Goal: Navigation & Orientation: Find specific page/section

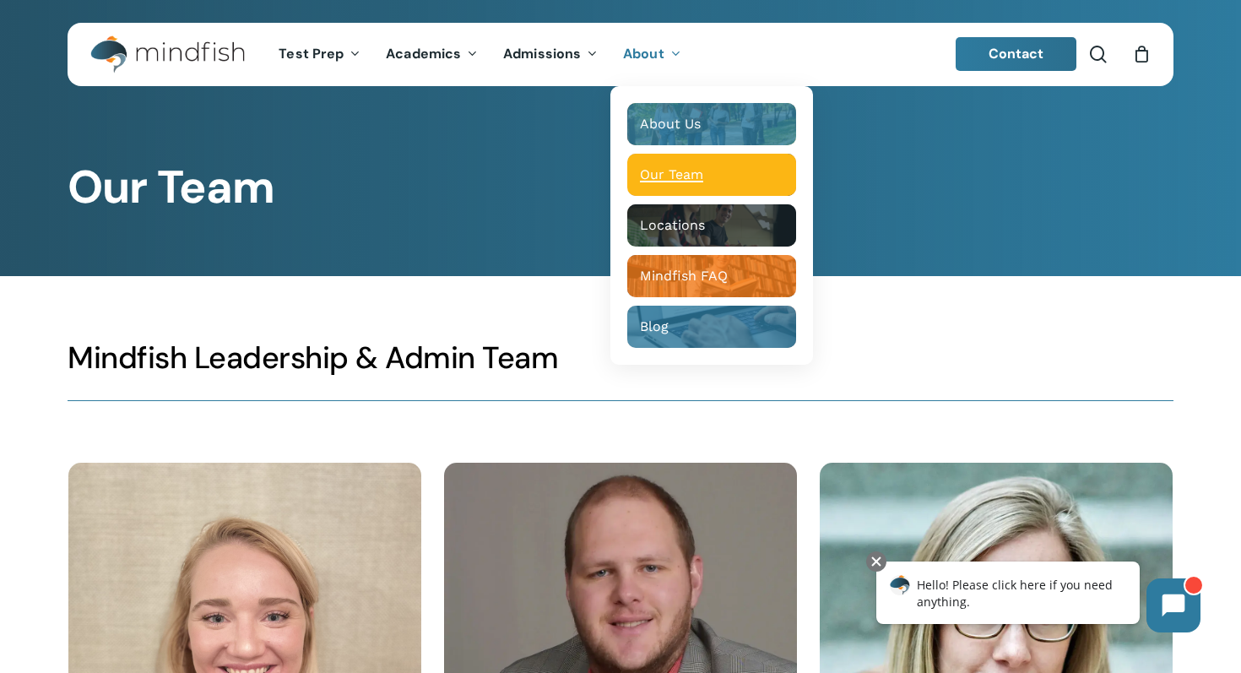
click at [661, 173] on span "Our Team" at bounding box center [671, 174] width 63 height 16
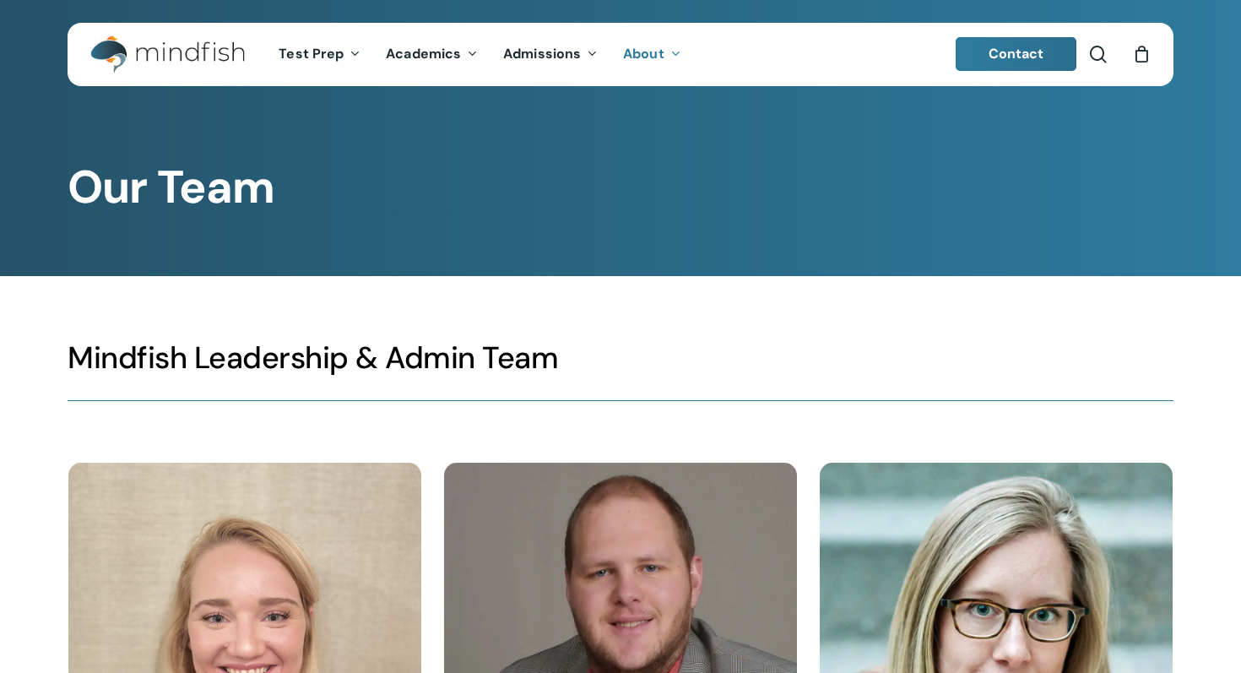
click at [993, 59] on span "Contact" at bounding box center [1017, 54] width 56 height 18
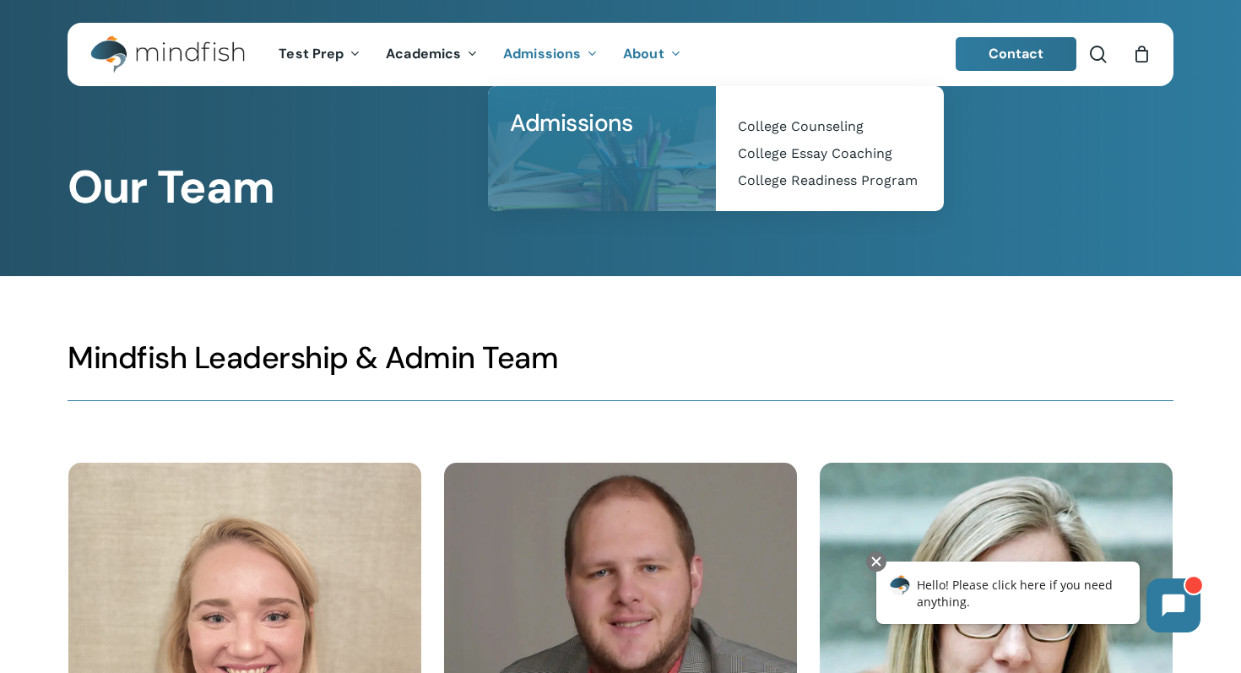
click at [550, 56] on span "Admissions" at bounding box center [542, 54] width 78 height 18
click at [787, 120] on span "College Counseling" at bounding box center [801, 126] width 126 height 16
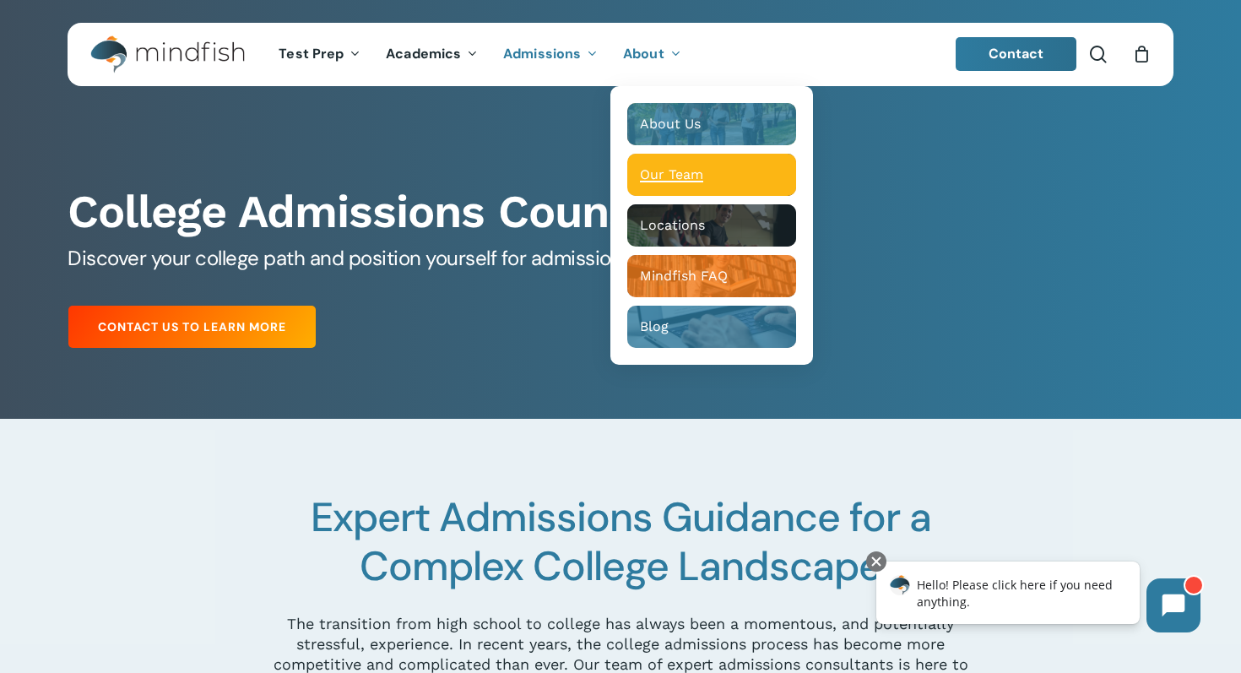
click at [680, 175] on span "Our Team" at bounding box center [671, 174] width 63 height 16
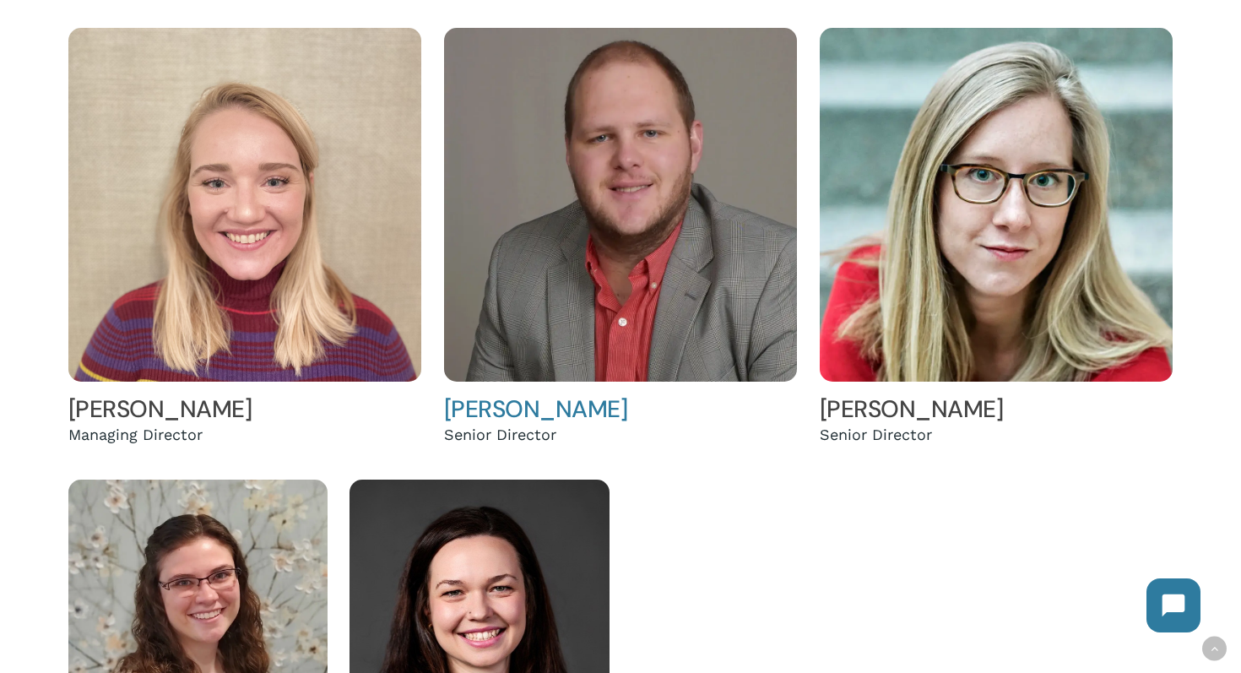
scroll to position [434, 0]
